Goal: Task Accomplishment & Management: Manage account settings

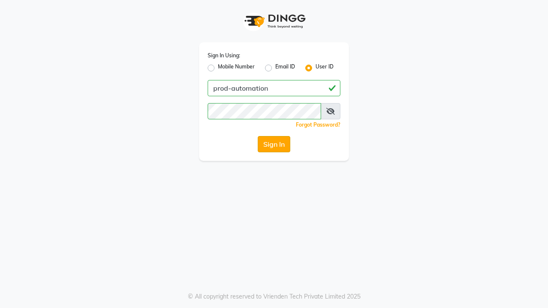
click at [274, 144] on button "Sign In" at bounding box center [274, 144] width 33 height 16
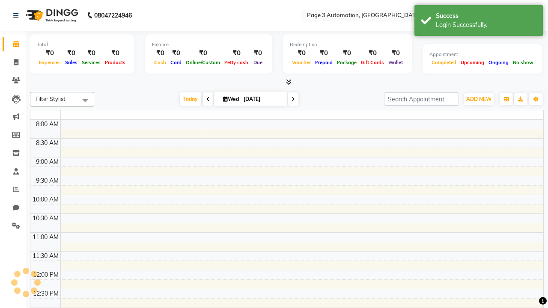
select select "en"
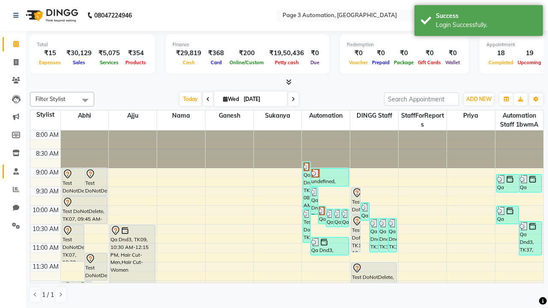
click at [13, 171] on span at bounding box center [16, 172] width 15 height 10
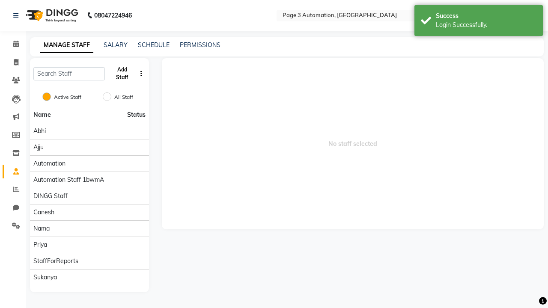
click at [122, 74] on button "Add Staff" at bounding box center [122, 74] width 28 height 22
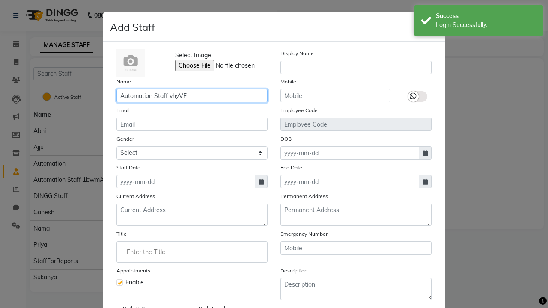
type input "Automation Staff vhyVF"
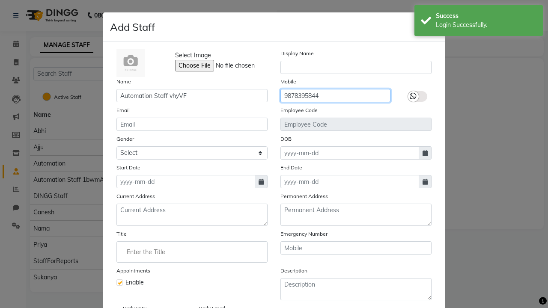
type input "9878395844"
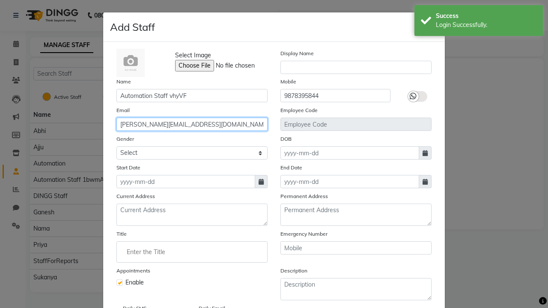
type input "[PERSON_NAME][EMAIL_ADDRESS][DOMAIN_NAME]"
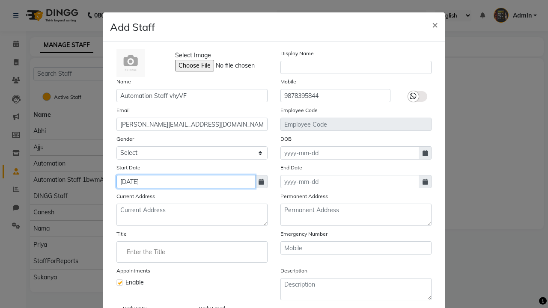
type input "[DATE]"
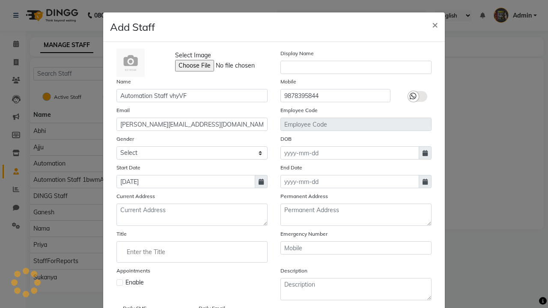
checkbox input "false"
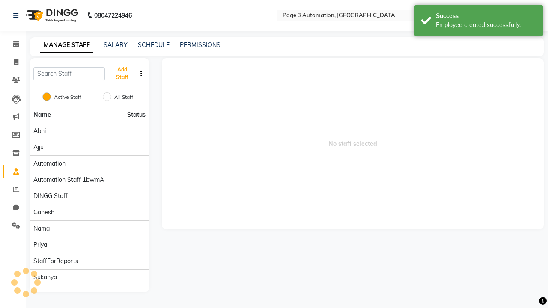
scroll to position [69, 0]
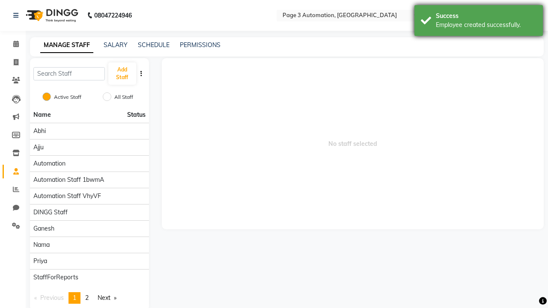
click at [479, 22] on div "Employee created successfully." at bounding box center [486, 25] width 101 height 9
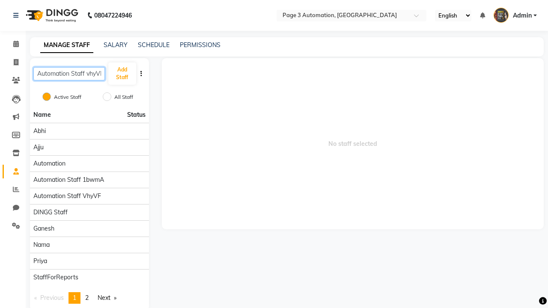
scroll to position [0, 3]
type input "Automation Staff vhyVF"
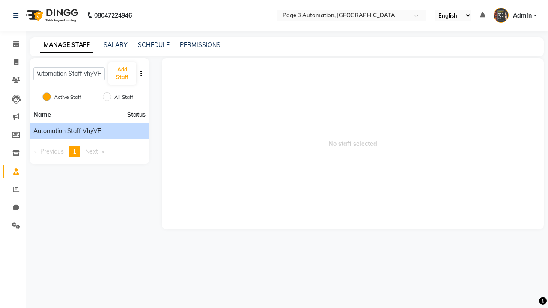
click at [89, 131] on span "Automation Staff vhyVF" at bounding box center [67, 131] width 68 height 9
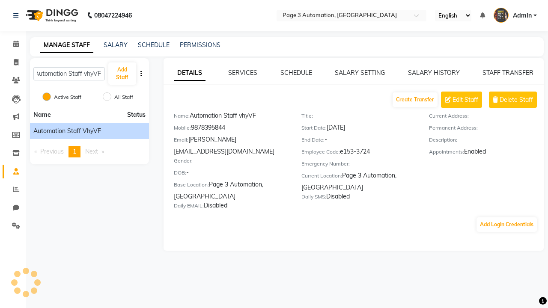
scroll to position [0, 0]
click at [507, 218] on button "Add Login Credentials" at bounding box center [507, 225] width 60 height 15
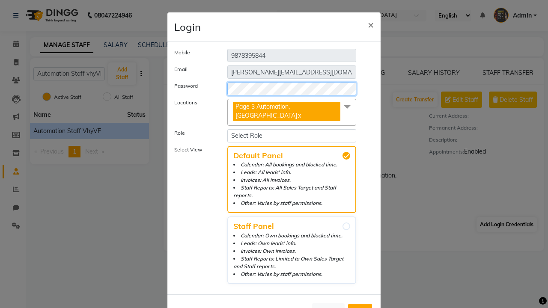
select select "4595"
click at [360, 307] on span "Add" at bounding box center [360, 311] width 14 height 9
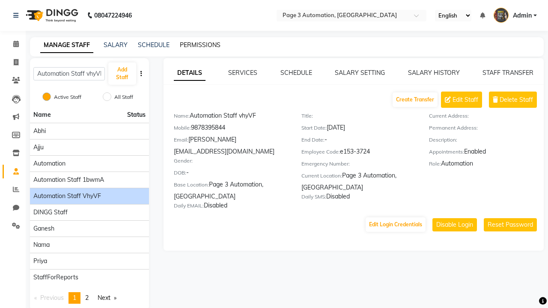
click at [200, 45] on link "PERMISSIONS" at bounding box center [200, 45] width 41 height 8
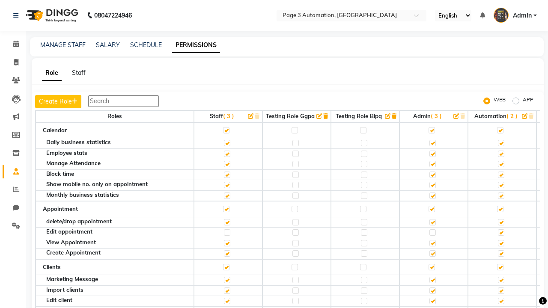
click at [500, 130] on label at bounding box center [500, 130] width 6 height 6
click at [500, 130] on input "checkbox" at bounding box center [500, 131] width 6 height 6
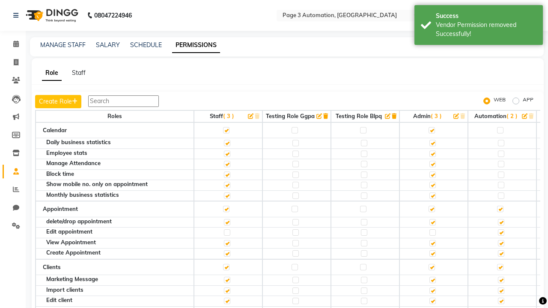
checkbox input "false"
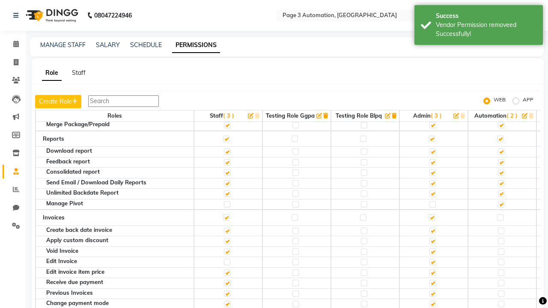
click at [500, 74] on label at bounding box center [500, 70] width 6 height 6
click at [500, 73] on input "checkbox" at bounding box center [500, 71] width 6 height 6
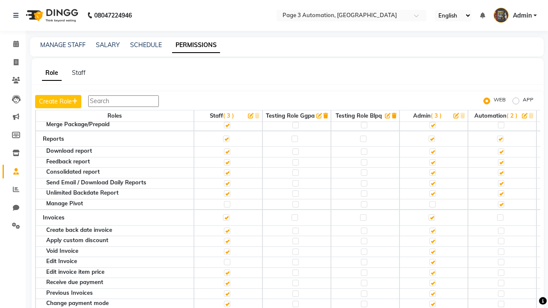
scroll to position [49, 0]
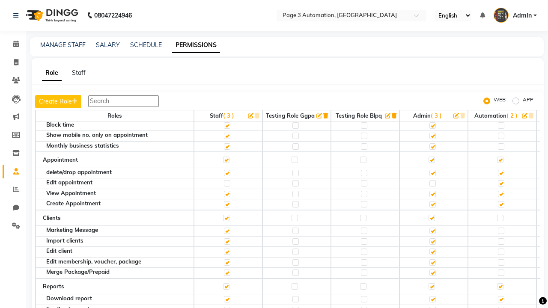
click at [515, 15] on span "Admin" at bounding box center [522, 15] width 19 height 9
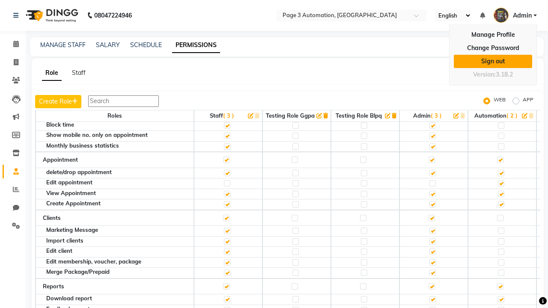
click at [493, 61] on link "Sign out" at bounding box center [493, 61] width 78 height 13
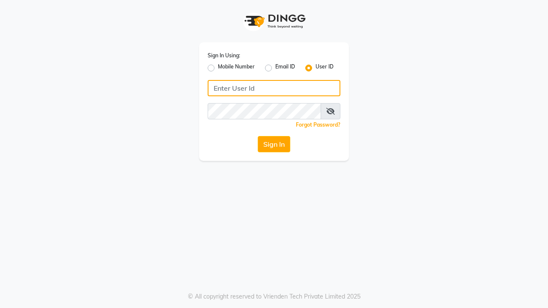
click at [274, 88] on input "Username" at bounding box center [274, 88] width 133 height 16
type input "e153-3724"
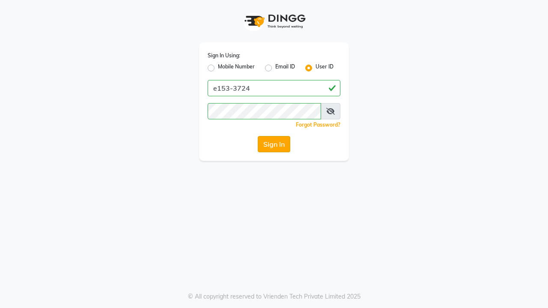
click at [274, 144] on button "Sign In" at bounding box center [274, 144] width 33 height 16
